Goal: Information Seeking & Learning: Find specific fact

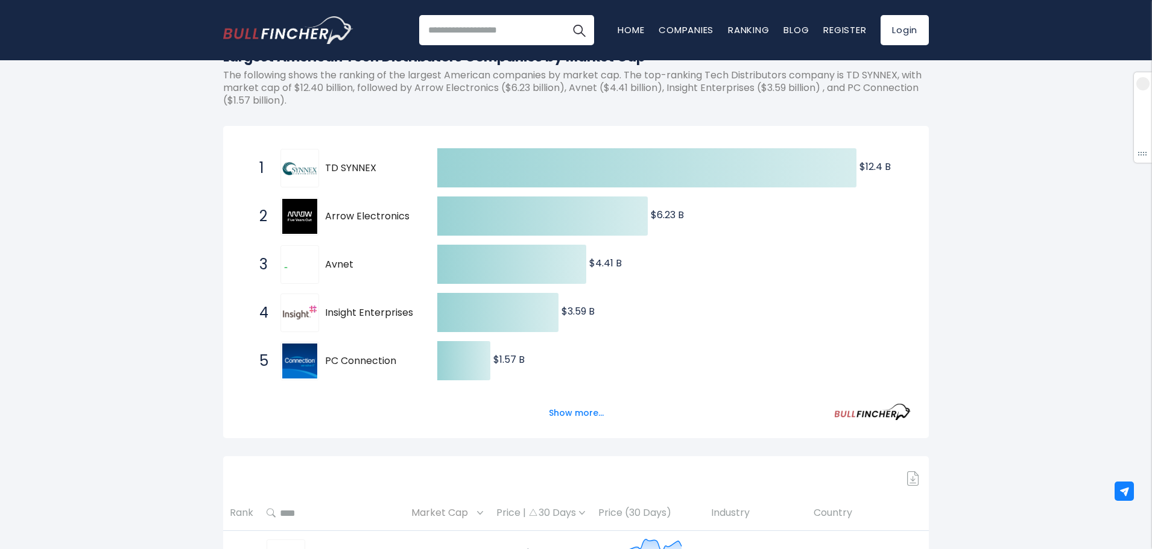
scroll to position [241, 0]
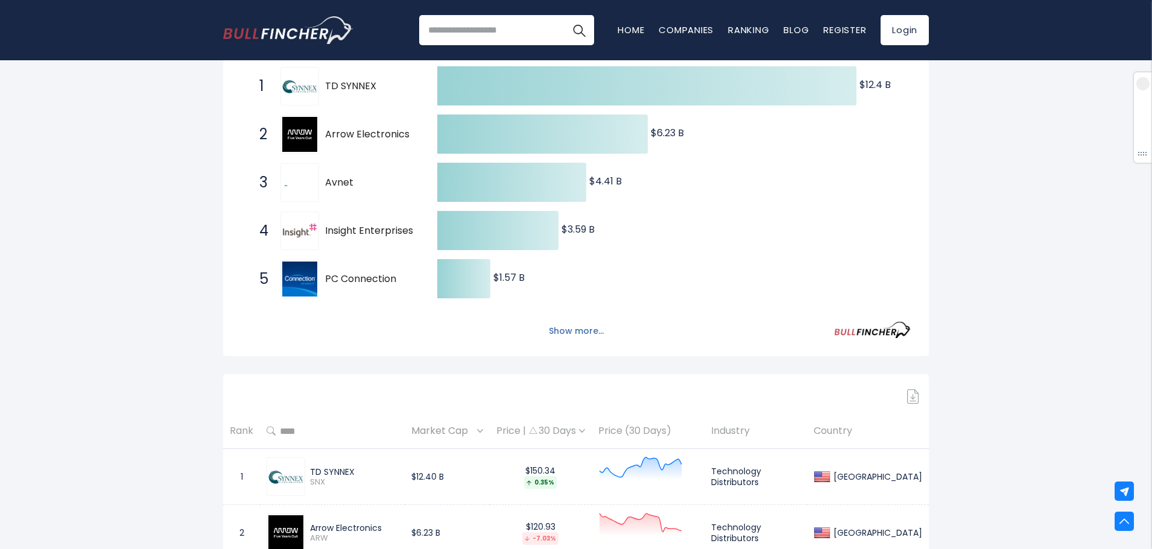
click at [565, 335] on button "Show more..." at bounding box center [576, 331] width 69 height 20
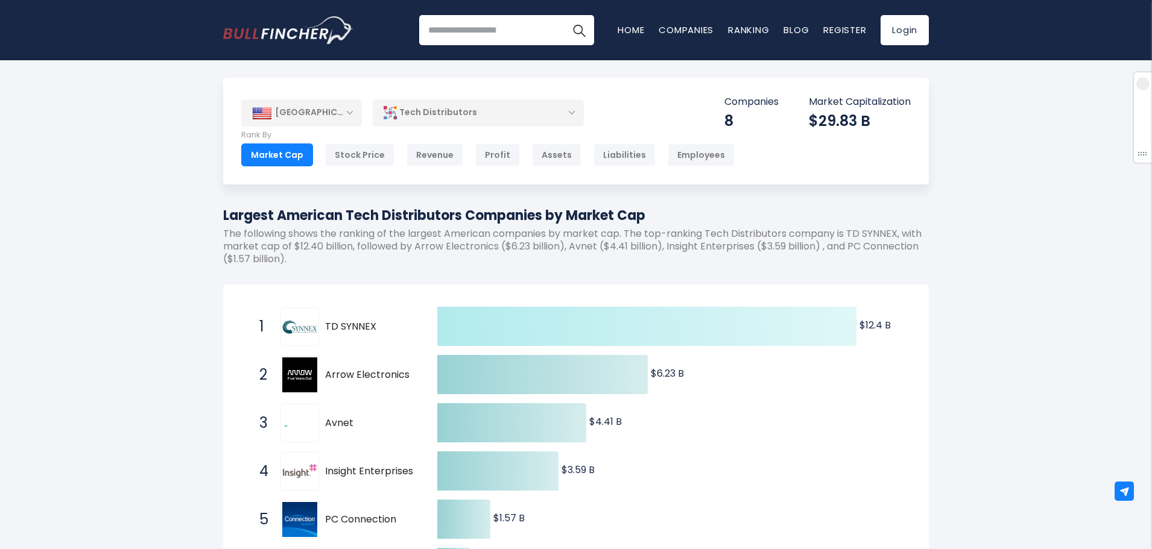
scroll to position [0, 0]
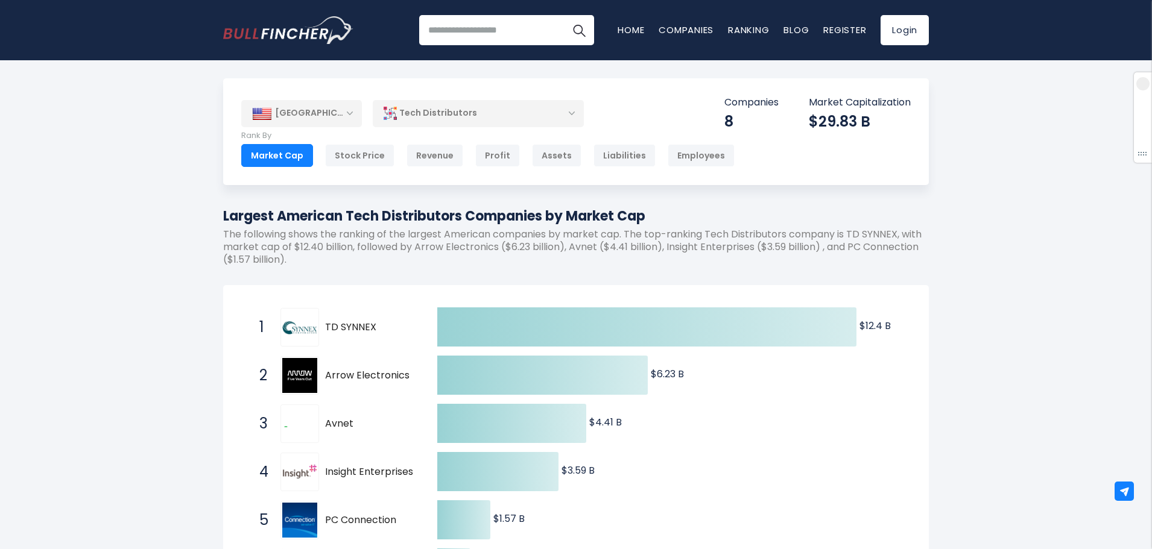
click at [577, 110] on div "Tech Distributors" at bounding box center [478, 114] width 211 height 28
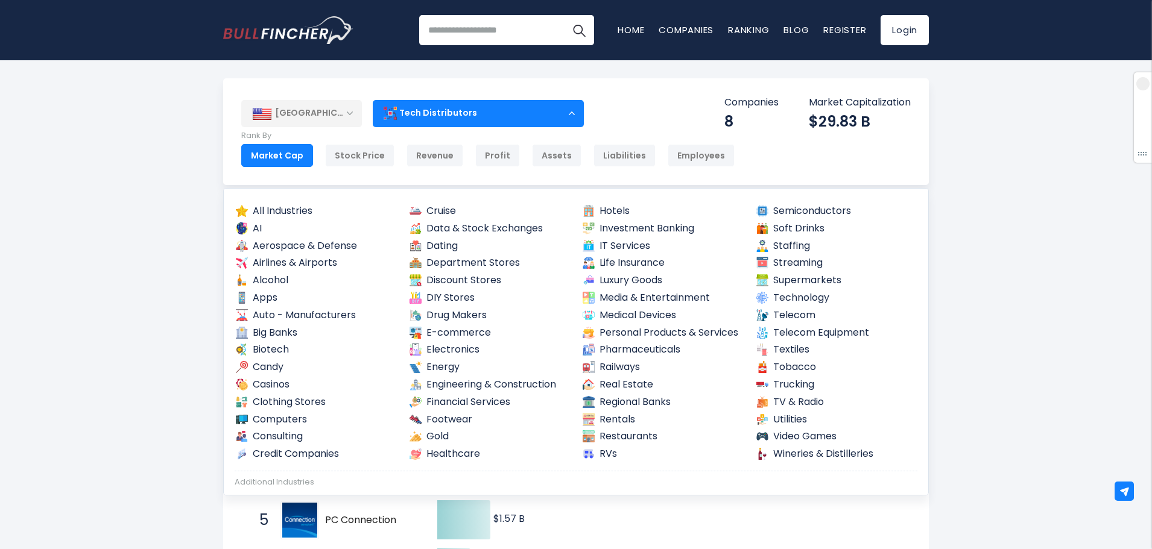
click at [616, 90] on div "[GEOGRAPHIC_DATA] Entire World 30,364 [GEOGRAPHIC_DATA] United States 3,960" at bounding box center [576, 131] width 706 height 107
click at [350, 116] on div "[GEOGRAPHIC_DATA]" at bounding box center [301, 113] width 121 height 27
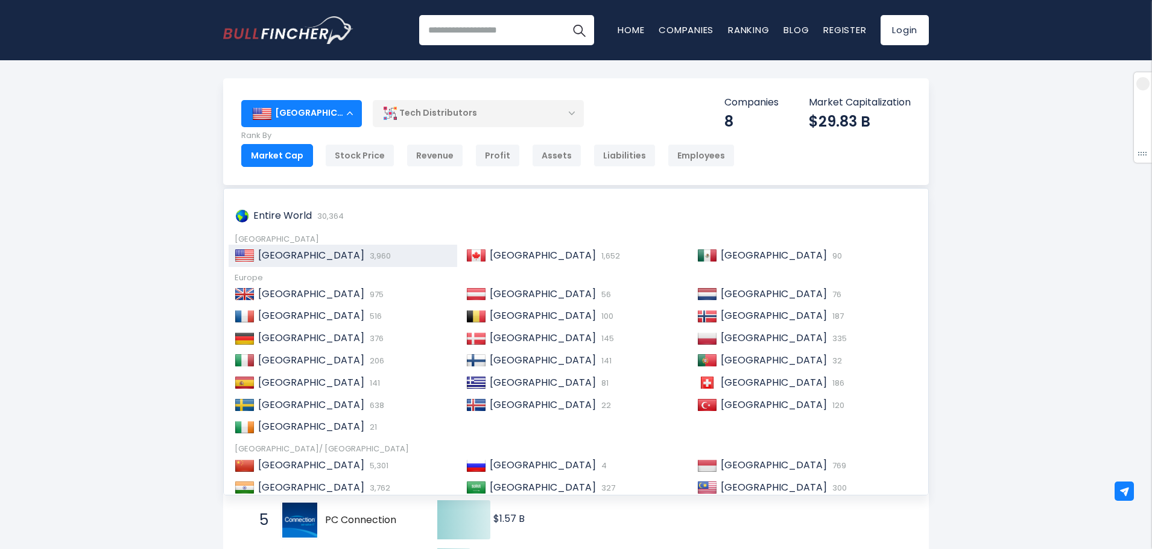
click at [353, 115] on div "[GEOGRAPHIC_DATA]" at bounding box center [301, 113] width 121 height 27
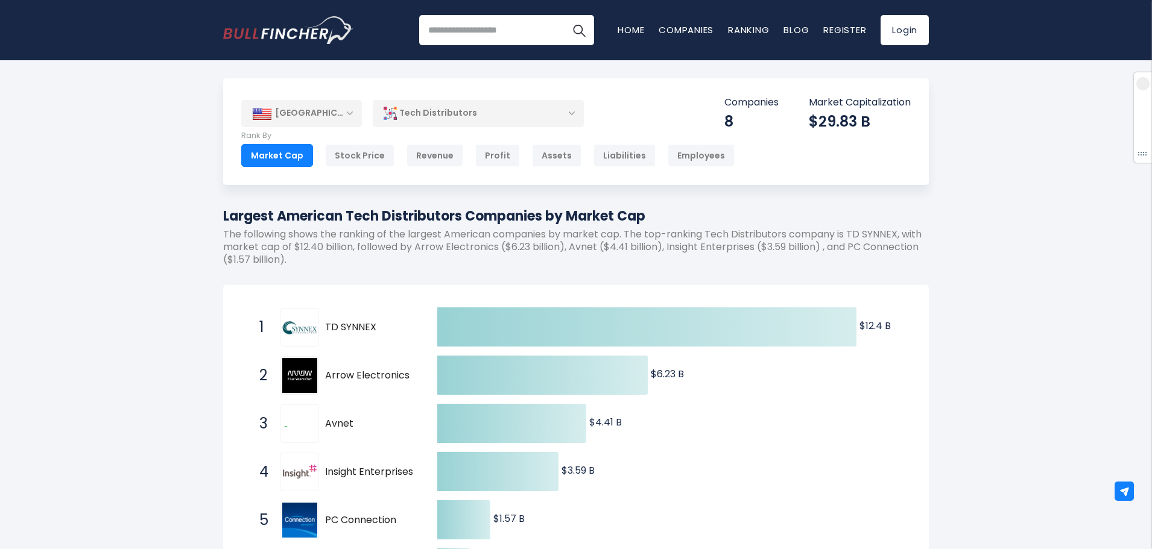
click at [353, 115] on div "[GEOGRAPHIC_DATA]" at bounding box center [301, 113] width 121 height 27
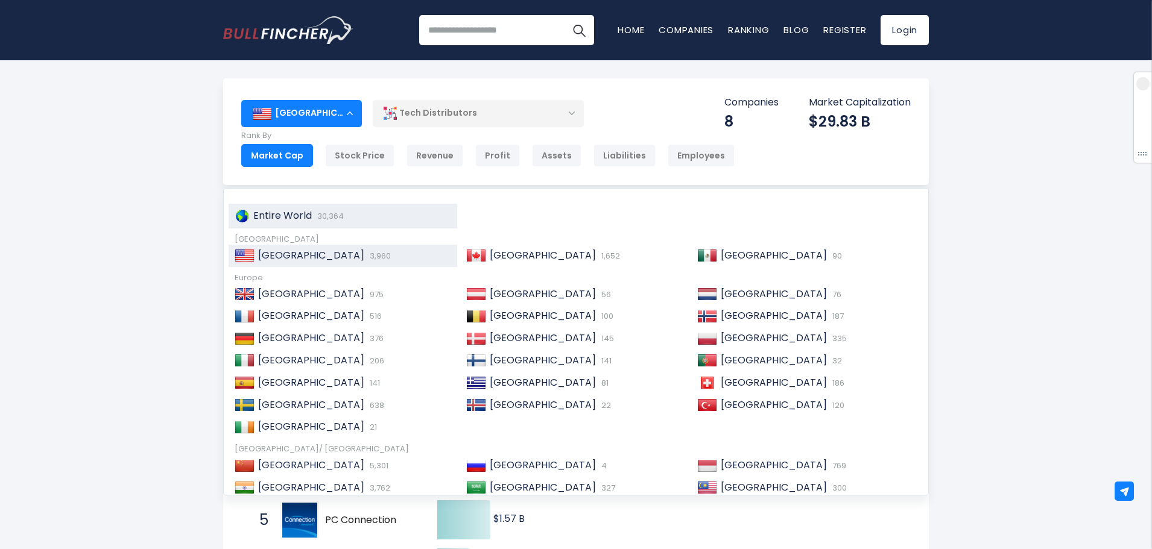
click at [323, 215] on span "30,364" at bounding box center [329, 215] width 30 height 11
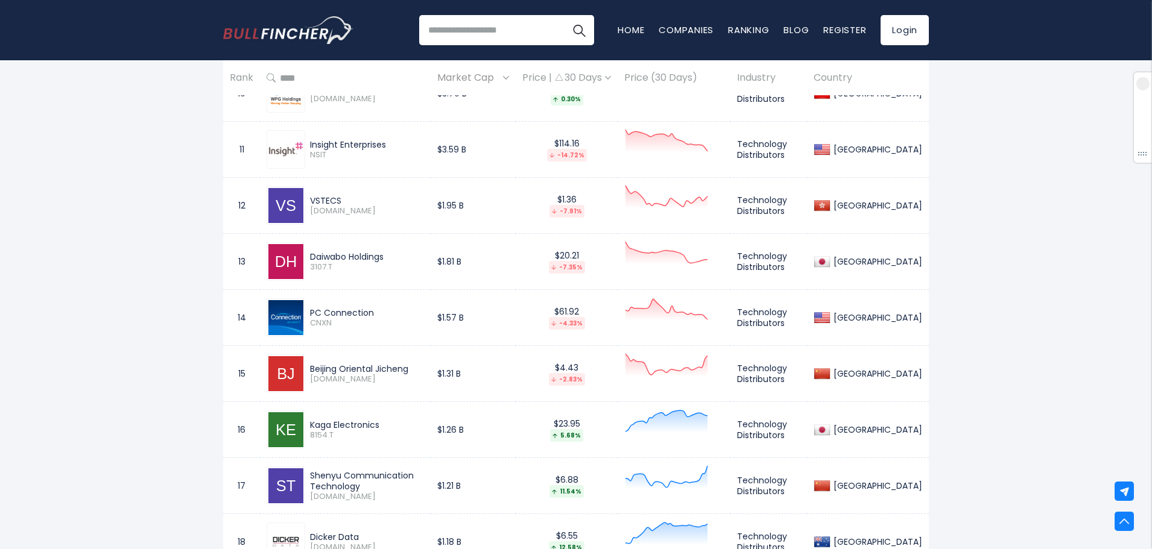
scroll to position [1146, 0]
